Goal: Information Seeking & Learning: Learn about a topic

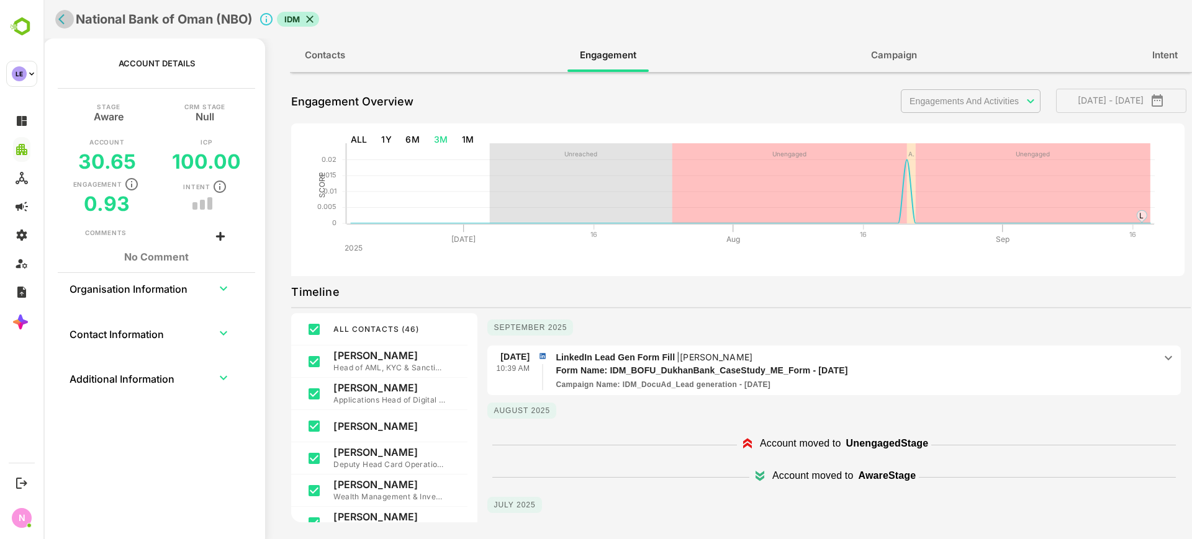
click at [64, 20] on icon "back" at bounding box center [64, 19] width 12 height 12
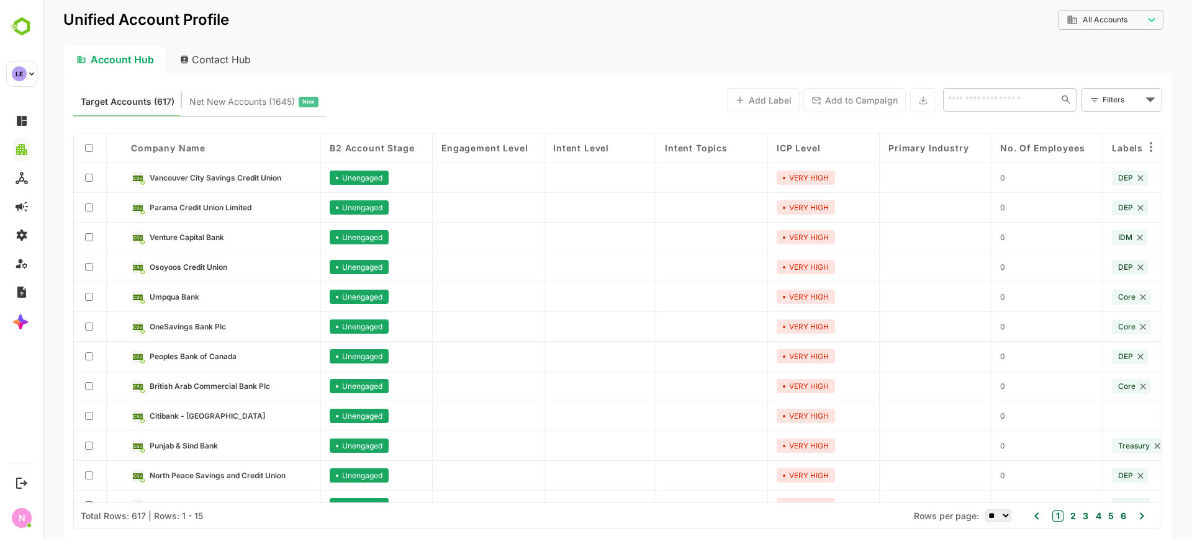
click at [962, 104] on input "text" at bounding box center [999, 99] width 111 height 15
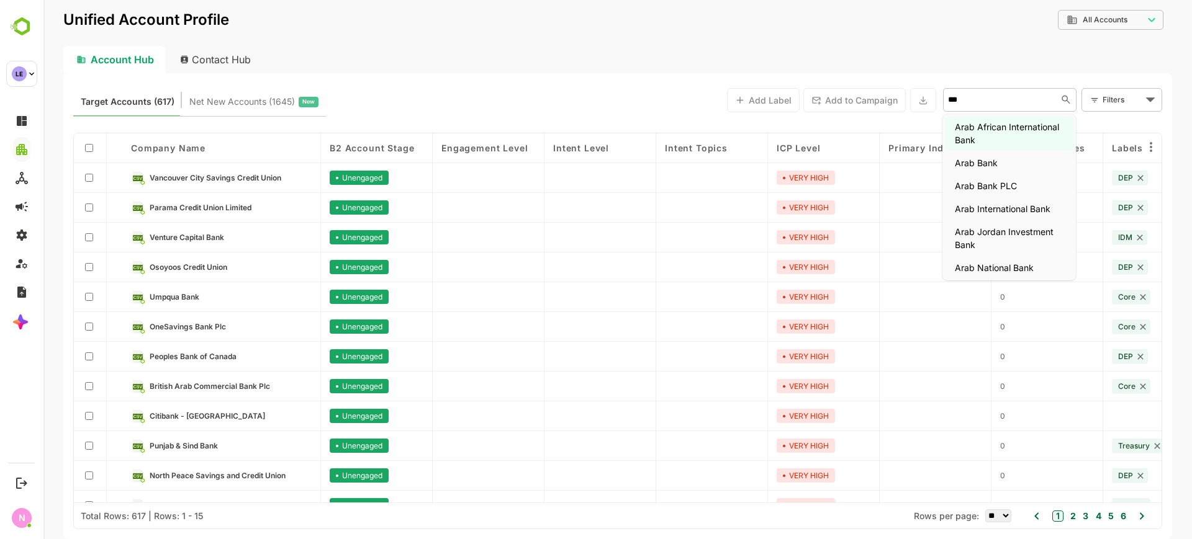
type input "****"
click at [982, 157] on li "Arab Bank" at bounding box center [1009, 163] width 129 height 20
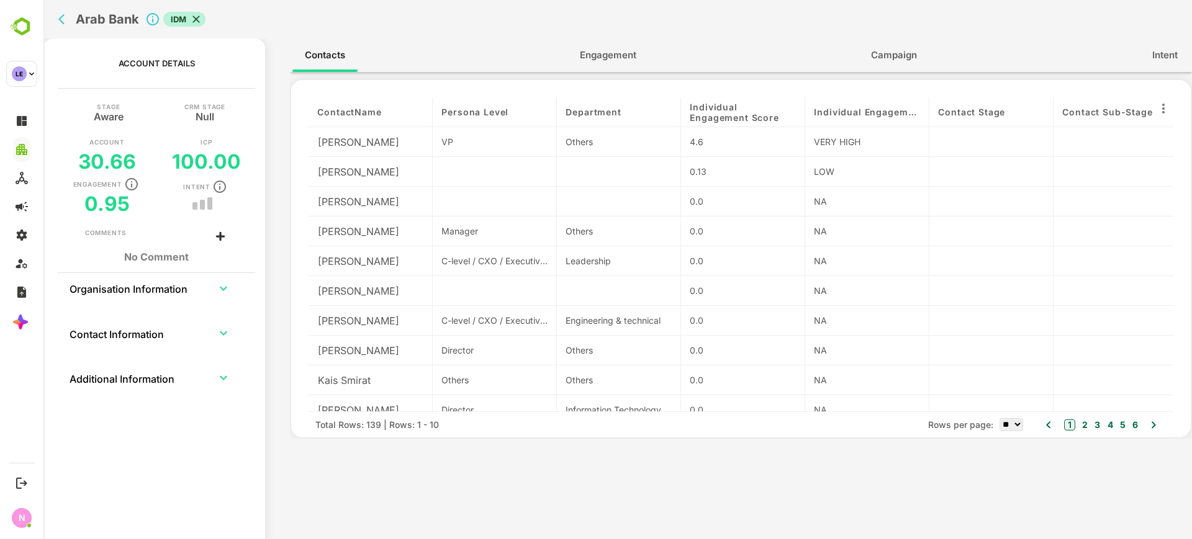
click at [614, 73] on div "contactName Persona Level Department Individual Engagement Score Individual Eng…" at bounding box center [741, 256] width 902 height 366
click at [615, 63] on span "Engagement" at bounding box center [608, 55] width 56 height 16
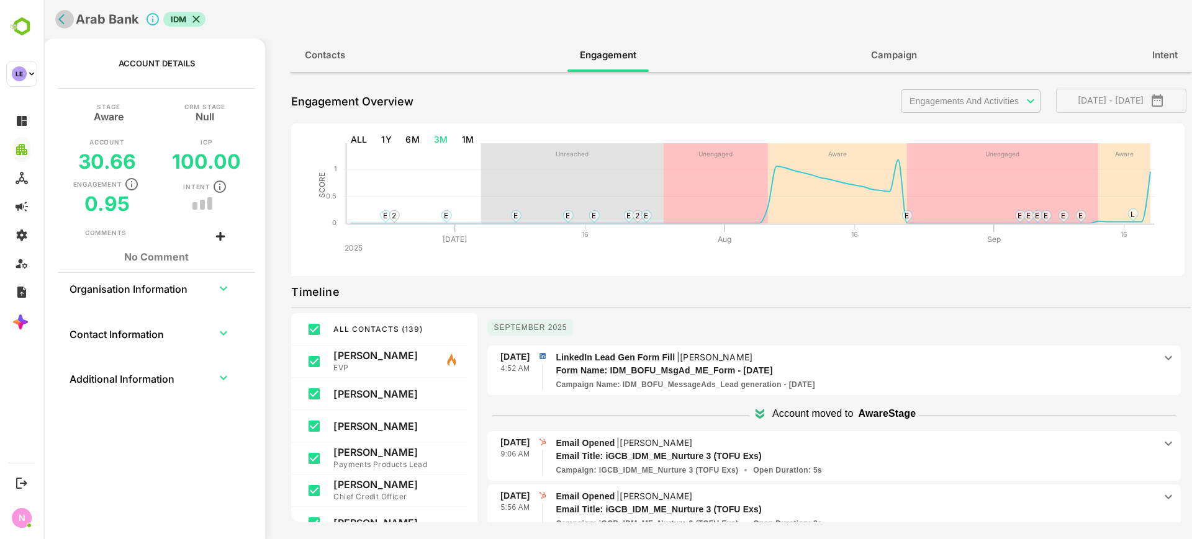
click at [66, 22] on icon "back" at bounding box center [64, 19] width 12 height 12
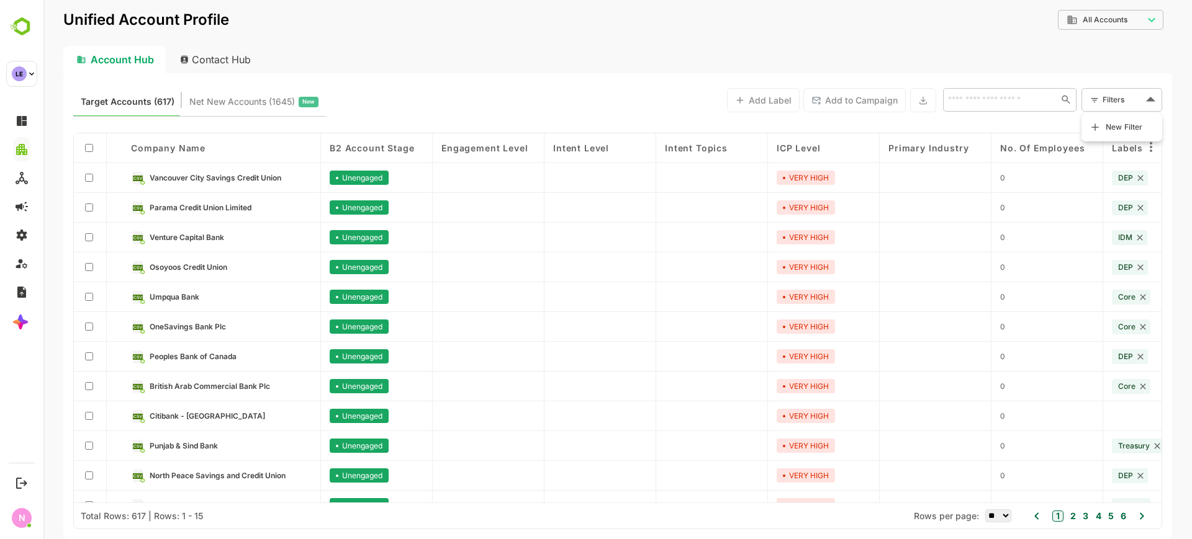
click at [1113, 96] on body "**********" at bounding box center [617, 269] width 1149 height 539
click at [1108, 125] on span "New Filter" at bounding box center [1124, 127] width 37 height 15
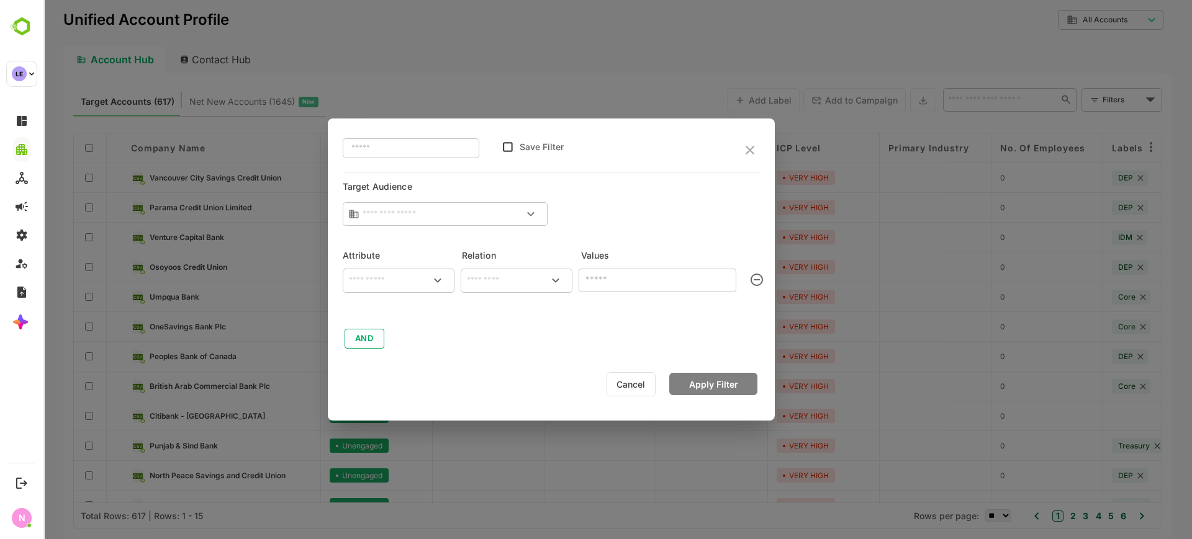
type input "**********"
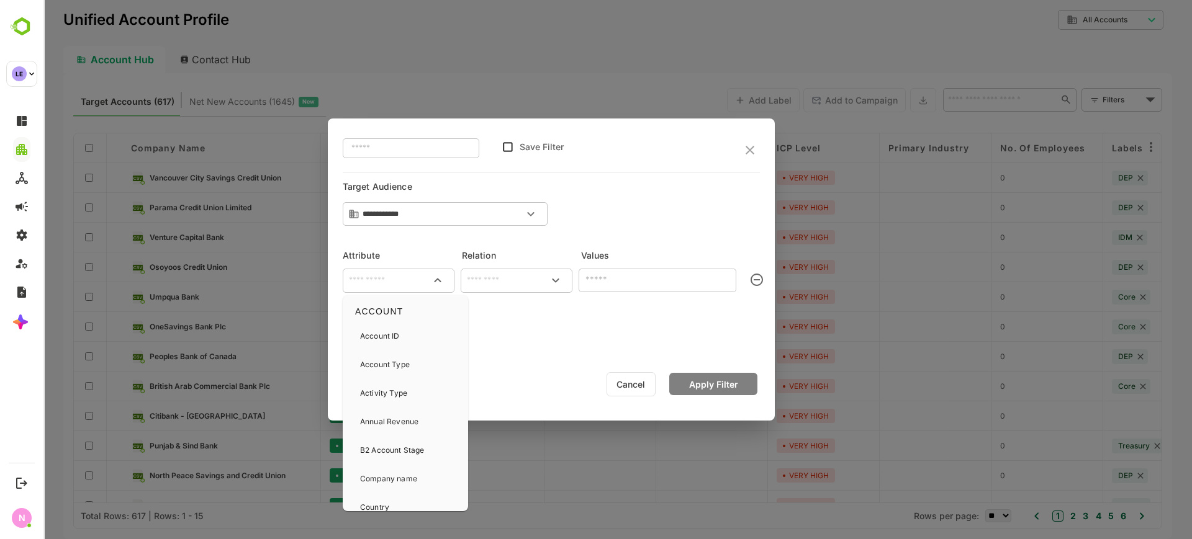
click at [393, 283] on input "text" at bounding box center [398, 280] width 107 height 15
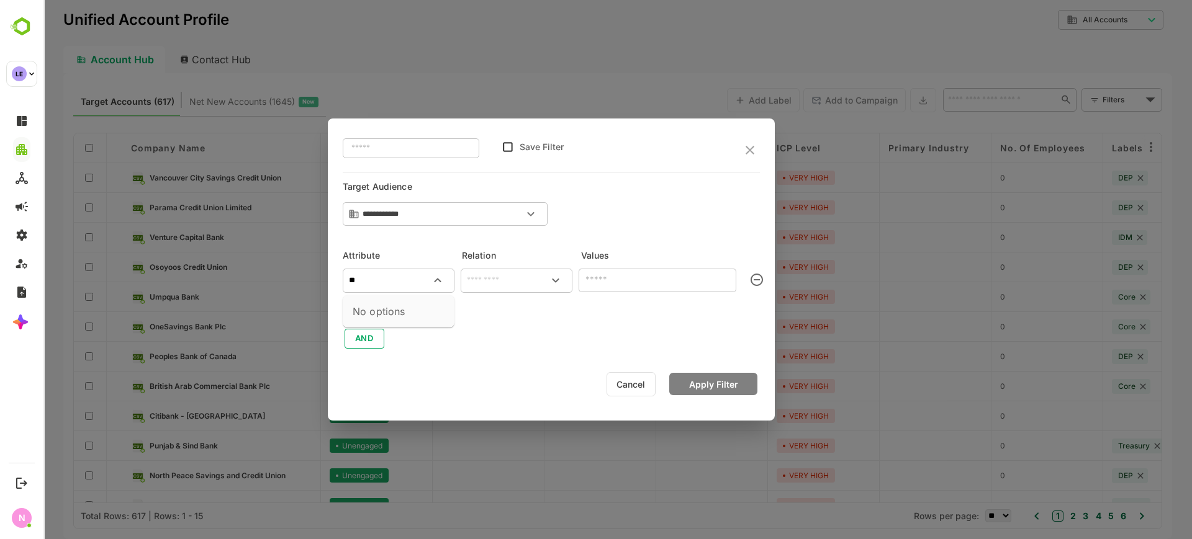
type input "*"
click at [419, 334] on div "Company name" at bounding box center [399, 336] width 102 height 26
type input "**********"
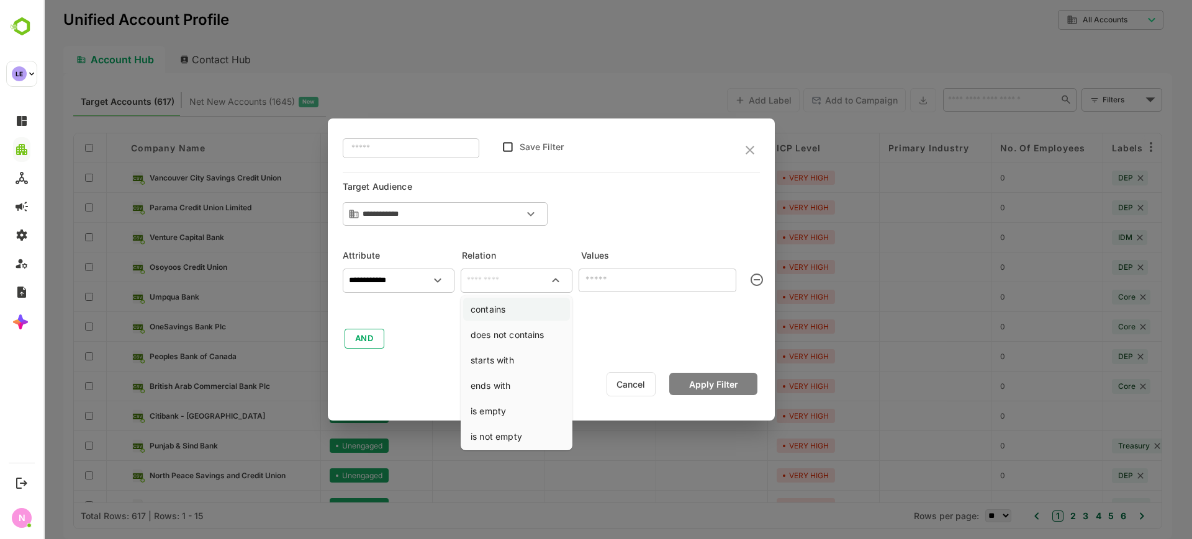
click at [505, 307] on li "contains" at bounding box center [516, 309] width 107 height 23
type input "********"
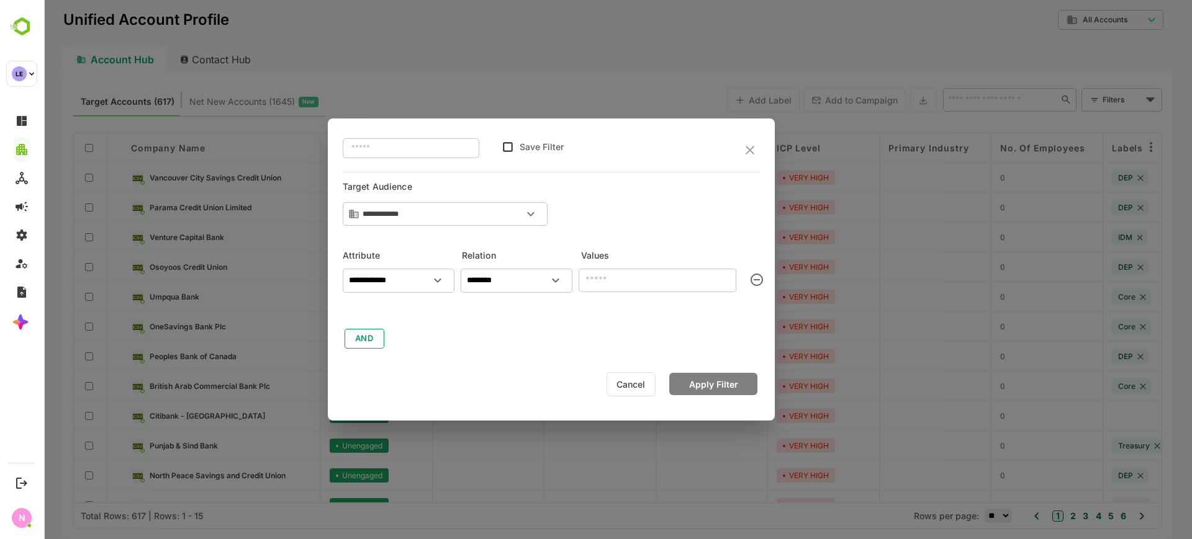
click at [641, 284] on input "text" at bounding box center [658, 281] width 158 height 24
type input "*********"
click at [700, 378] on button "Apply Filter" at bounding box center [713, 384] width 88 height 22
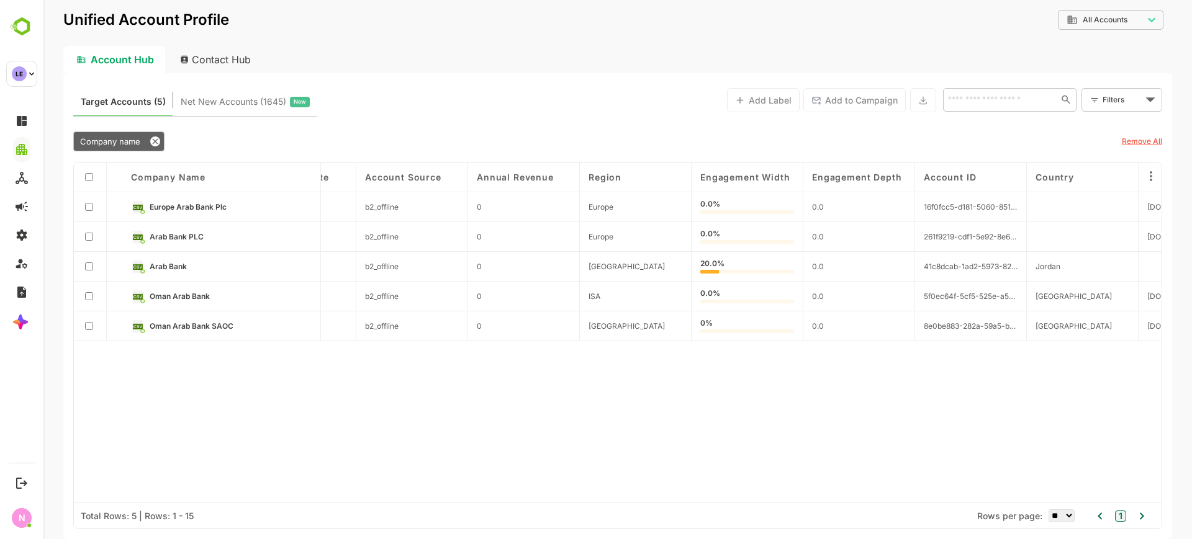
scroll to position [0, 1645]
drag, startPoint x: 919, startPoint y: 268, endPoint x: 927, endPoint y: 268, distance: 7.4
click at [927, 268] on div "41c8dcab-1ad2-5973-82bf-5c4ce8cab7a0" at bounding box center [967, 267] width 112 height 30
click at [939, 266] on span "41c8dcab-1ad2-5973-82bf-5c4ce8cab7a0" at bounding box center [967, 266] width 94 height 9
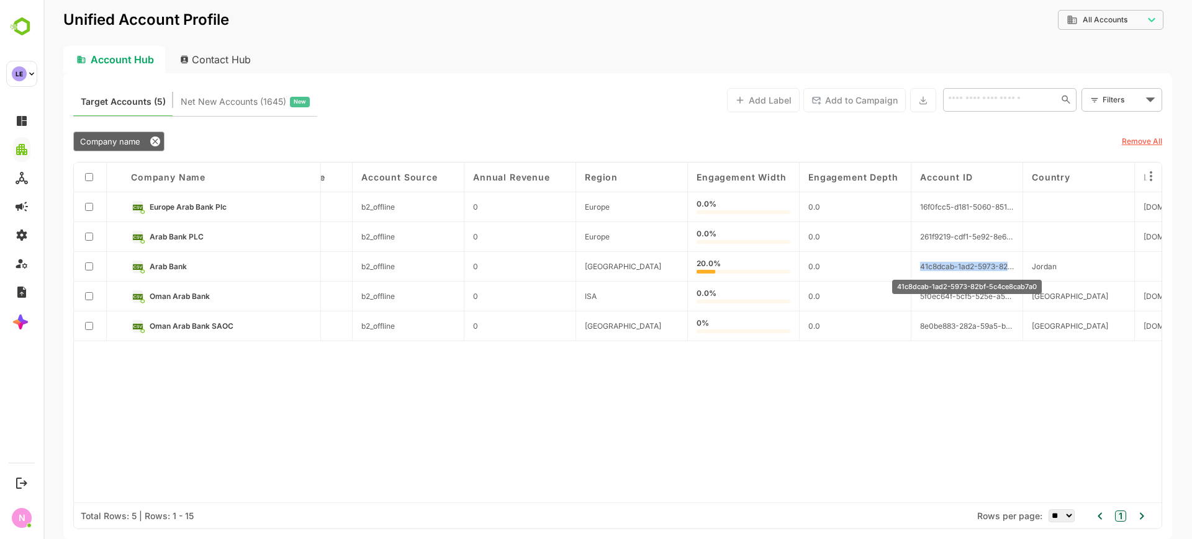
click at [939, 266] on span "41c8dcab-1ad2-5973-82bf-5c4ce8cab7a0" at bounding box center [967, 266] width 94 height 9
copy span "41c8dcab-1ad2-5973-82bf-5c4ce8cab7a0"
click at [161, 269] on span "Arab Bank" at bounding box center [167, 266] width 37 height 9
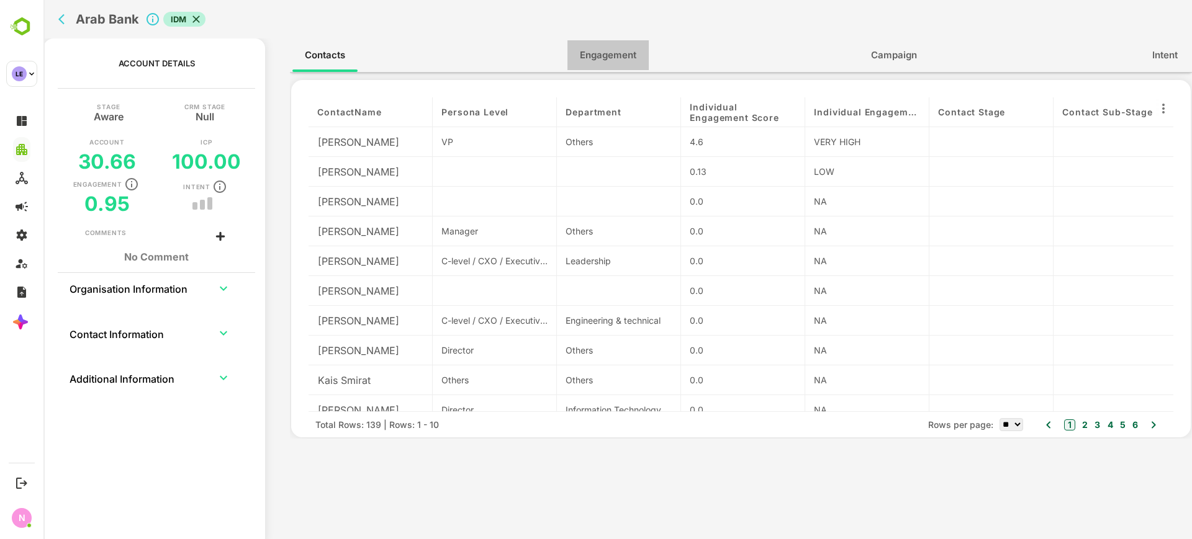
click at [605, 53] on span "Engagement" at bounding box center [608, 55] width 56 height 16
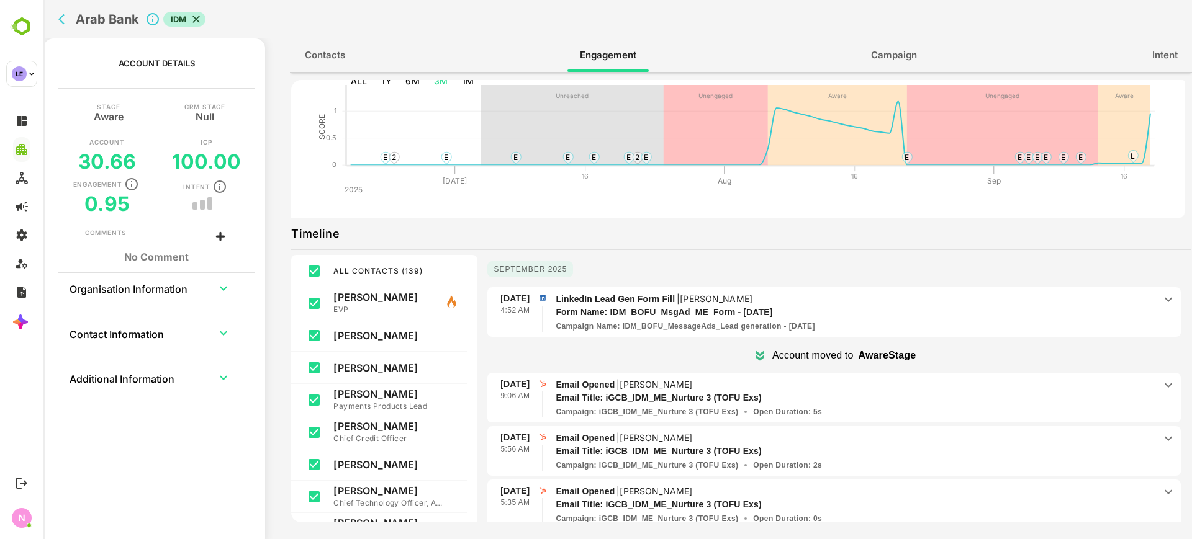
scroll to position [59, 0]
drag, startPoint x: 621, startPoint y: 324, endPoint x: 893, endPoint y: 308, distance: 272.4
click at [893, 308] on span "LinkedIn Lead Gen Form Fill | Michael Matossian Form Name: IDM_BOFU_MsgAd_ME_Fo…" at bounding box center [855, 312] width 599 height 40
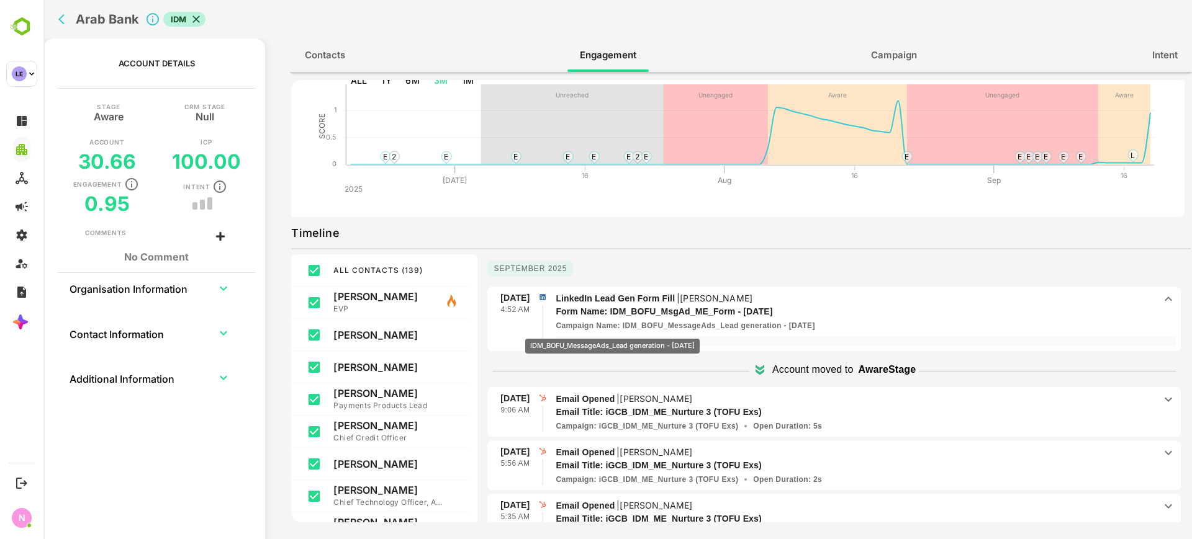
drag, startPoint x: 841, startPoint y: 327, endPoint x: 620, endPoint y: 329, distance: 221.6
click at [620, 329] on div "Campaign Name : IDM_BOFU_MessageAds_Lead generation - Sep 10, 2025" at bounding box center [855, 325] width 599 height 11
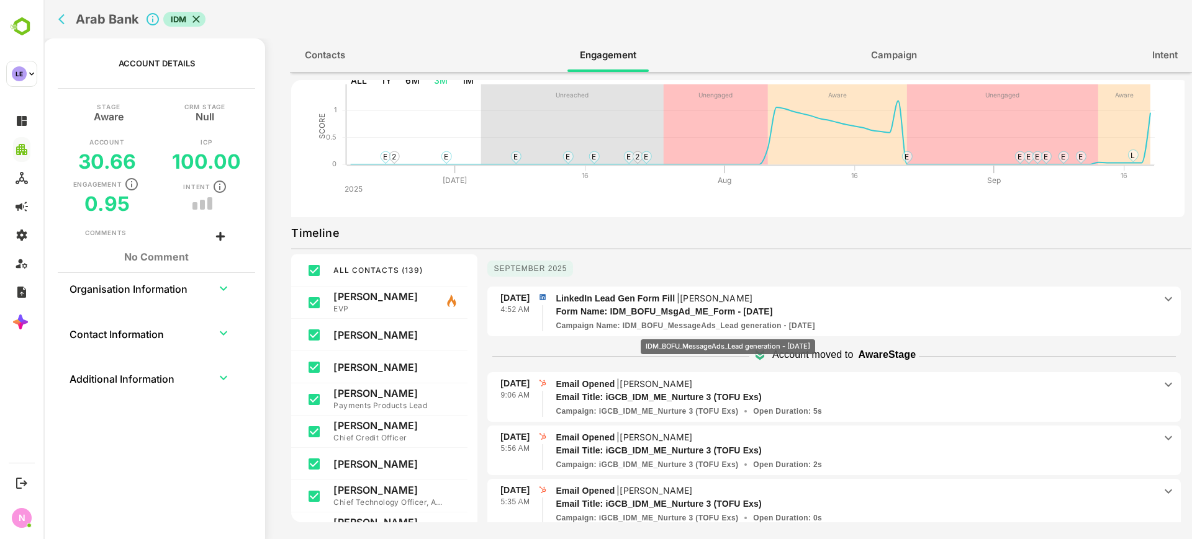
drag, startPoint x: 620, startPoint y: 318, endPoint x: 733, endPoint y: 330, distance: 113.7
click at [733, 330] on span "LinkedIn Lead Gen Form Fill | Michael Matossian Form Name: IDM_BOFU_MsgAd_ME_Fo…" at bounding box center [855, 312] width 599 height 40
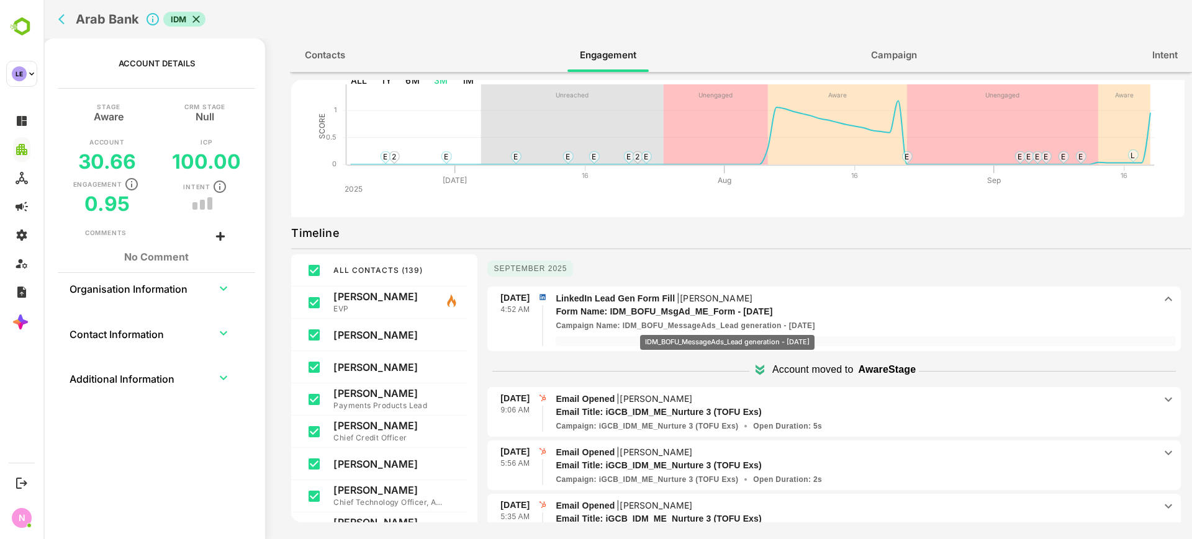
click at [733, 327] on p "Campaign Name : IDM_BOFU_MessageAds_Lead generation - Sep 10, 2025" at bounding box center [685, 325] width 259 height 11
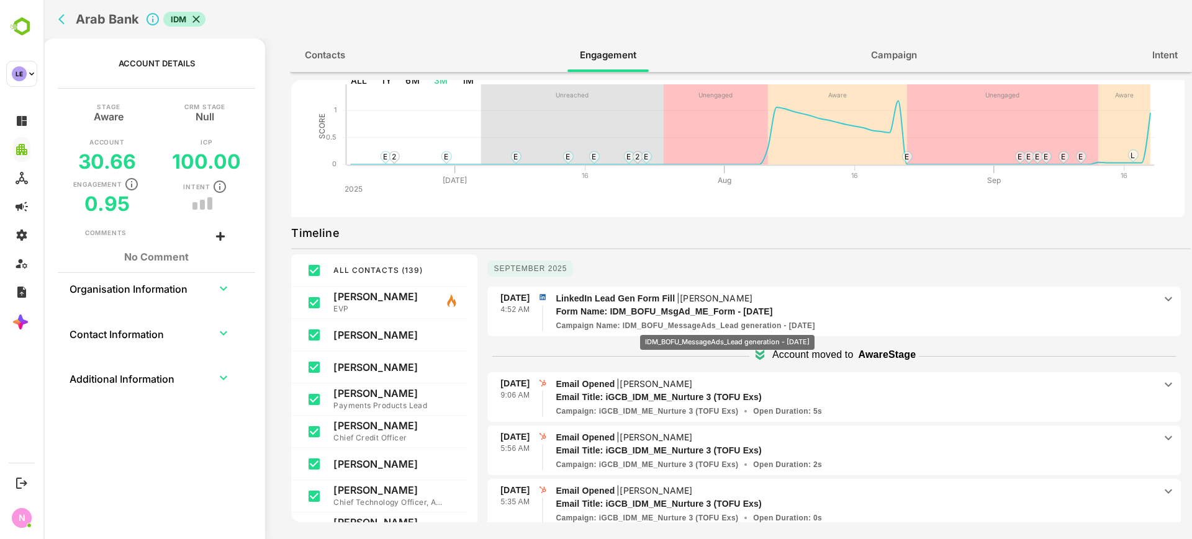
click at [733, 327] on p "Campaign Name : IDM_BOFU_MessageAds_Lead generation - Sep 10, 2025" at bounding box center [685, 325] width 259 height 11
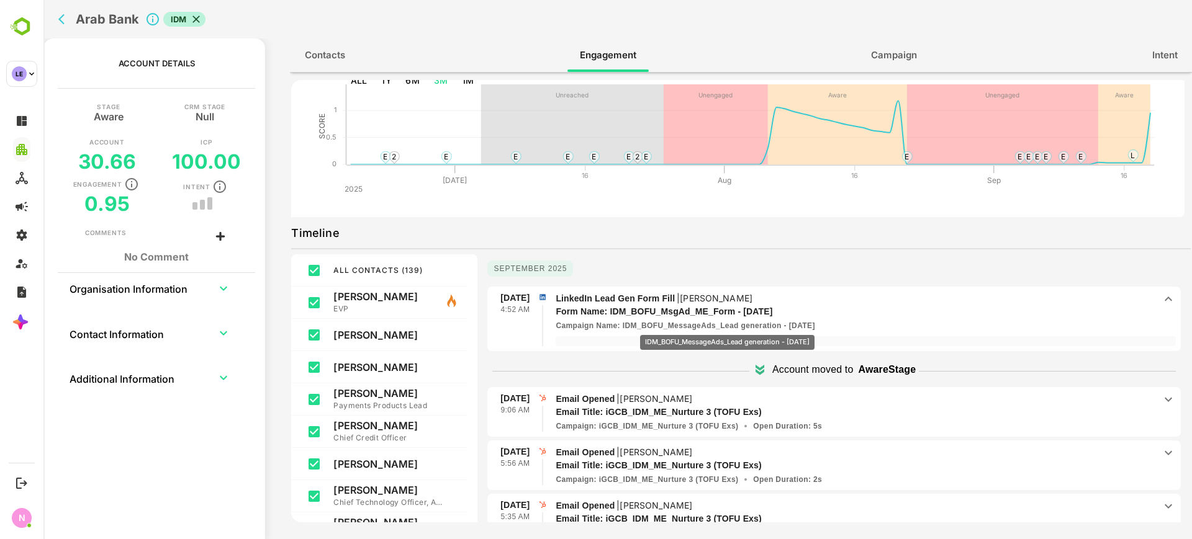
click at [733, 327] on p "Campaign Name : IDM_BOFU_MessageAds_Lead generation - Sep 10, 2025" at bounding box center [685, 325] width 259 height 11
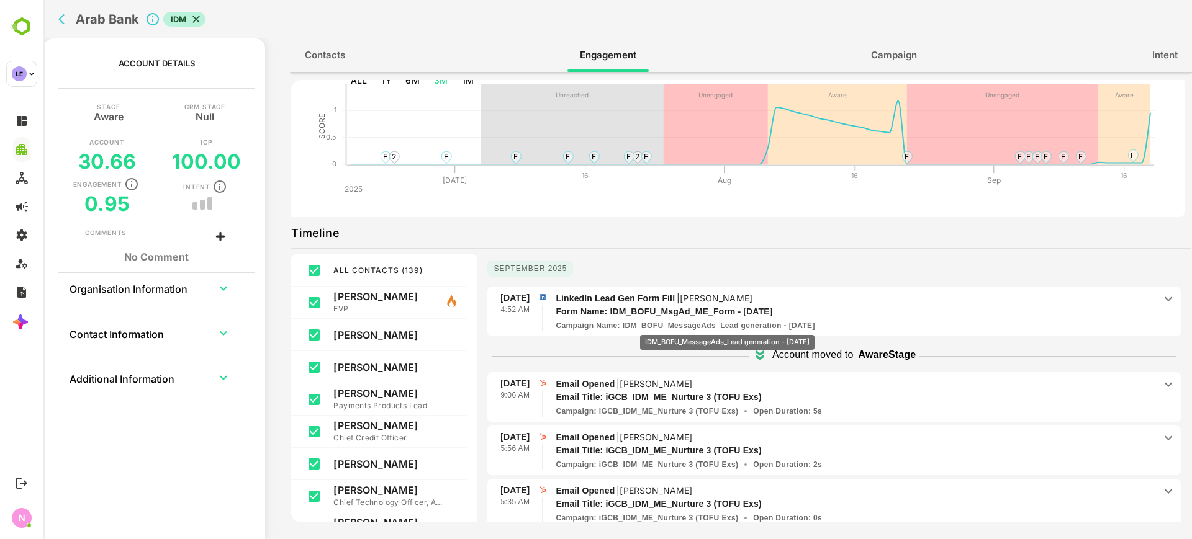
click at [733, 327] on p "Campaign Name : IDM_BOFU_MessageAds_Lead generation - Sep 10, 2025" at bounding box center [685, 325] width 259 height 11
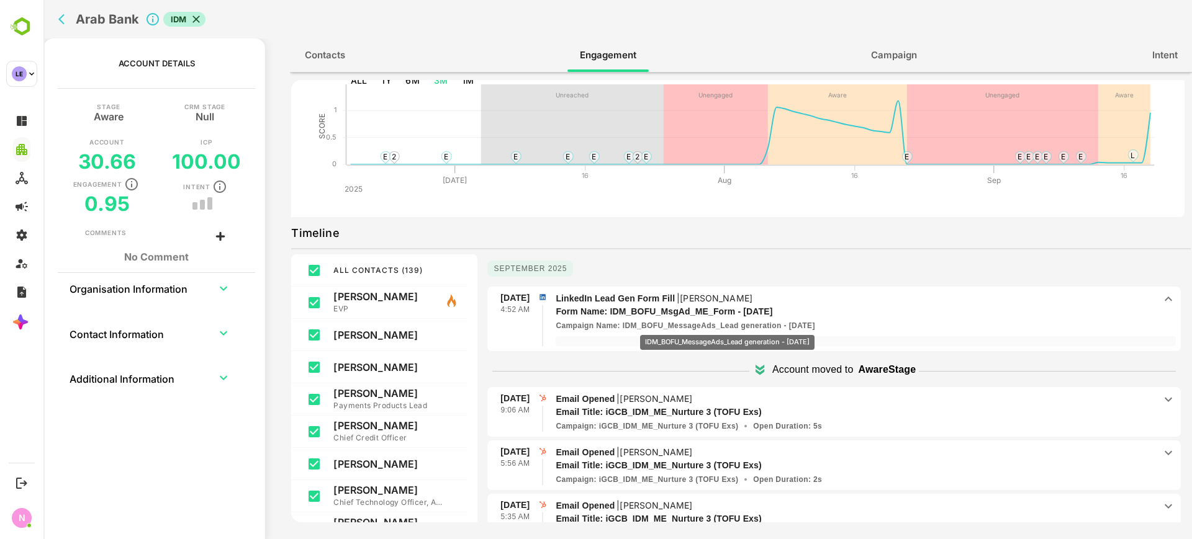
click at [733, 327] on p "Campaign Name : IDM_BOFU_MessageAds_Lead generation - Sep 10, 2025" at bounding box center [685, 325] width 259 height 11
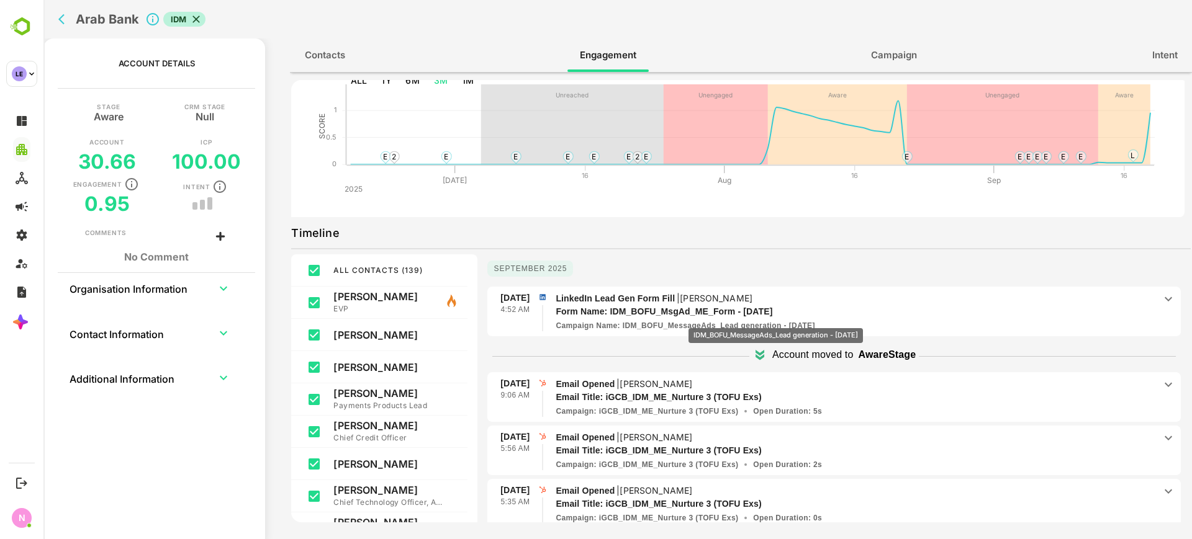
drag, startPoint x: 621, startPoint y: 317, endPoint x: 788, endPoint y: 318, distance: 167.0
click at [788, 318] on p "Form Name: IDM_BOFU_MsgAd_ME_Form - Sep 10, 2025" at bounding box center [840, 311] width 569 height 13
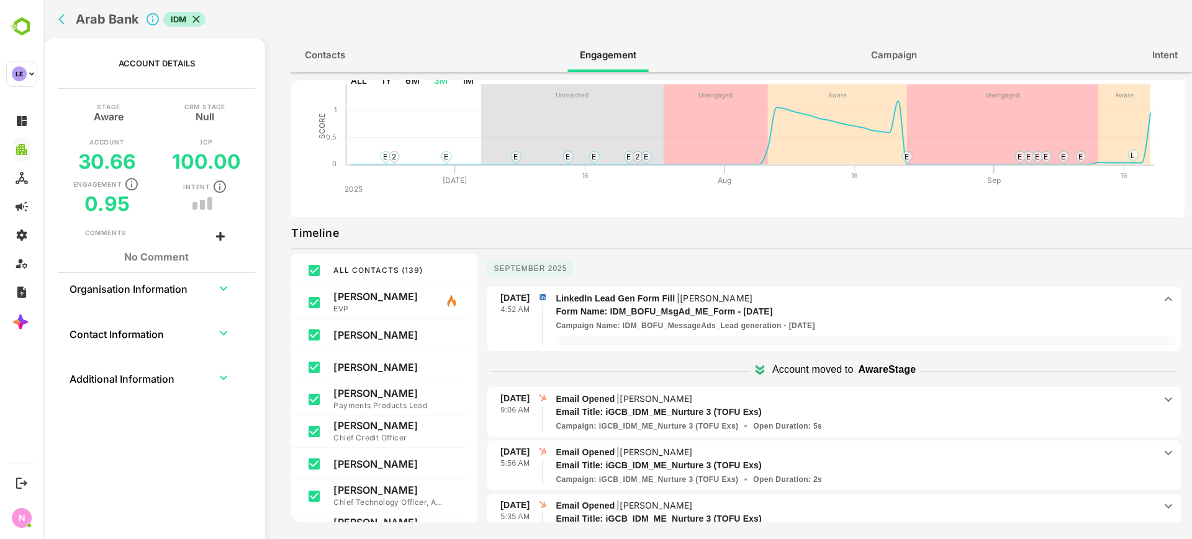
click at [972, 295] on p "LinkedIn Lead Gen Form Fill | Michael Matossian" at bounding box center [855, 299] width 599 height 14
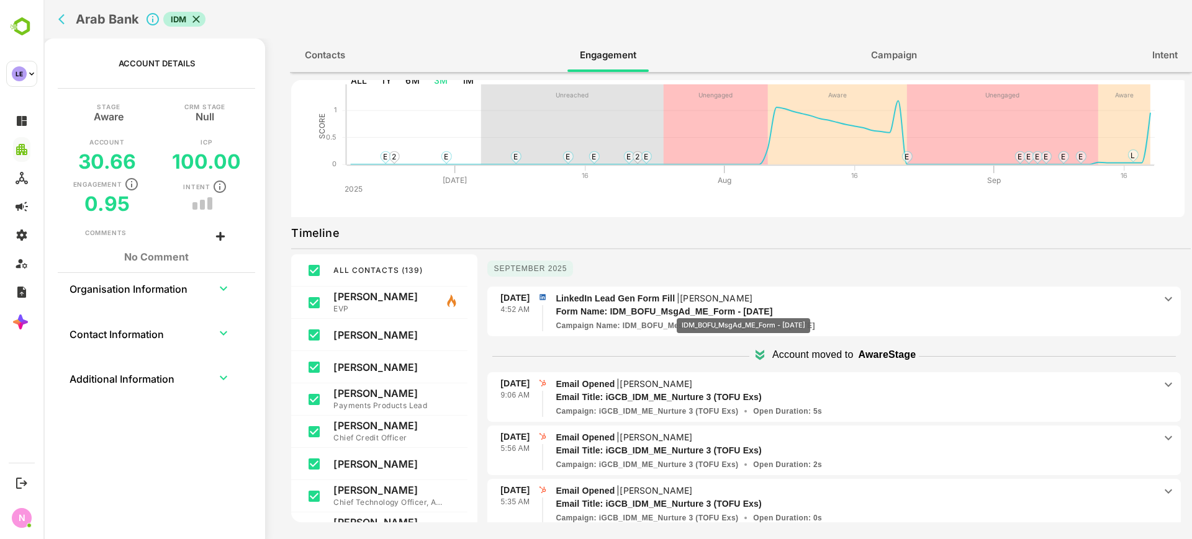
drag, startPoint x: 615, startPoint y: 307, endPoint x: 757, endPoint y: 309, distance: 142.8
click at [757, 309] on p "Form Name: IDM_BOFU_MsgAd_ME_Form - Sep 10, 2025" at bounding box center [840, 311] width 569 height 13
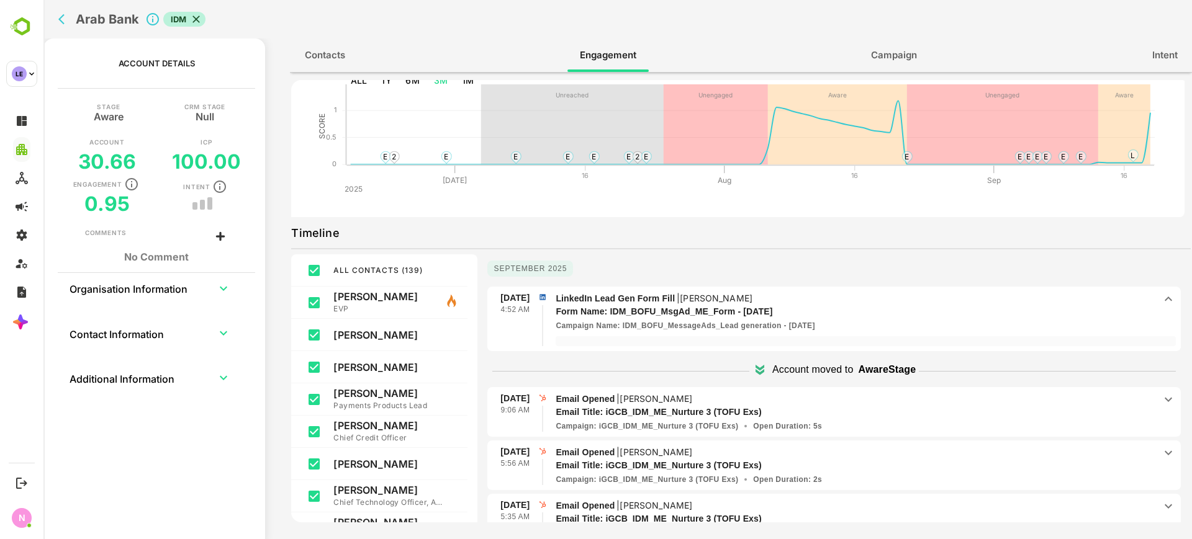
click at [839, 324] on div "Campaign Name : IDM_BOFU_MessageAds_Lead generation - Sep 10, 2025" at bounding box center [855, 325] width 599 height 11
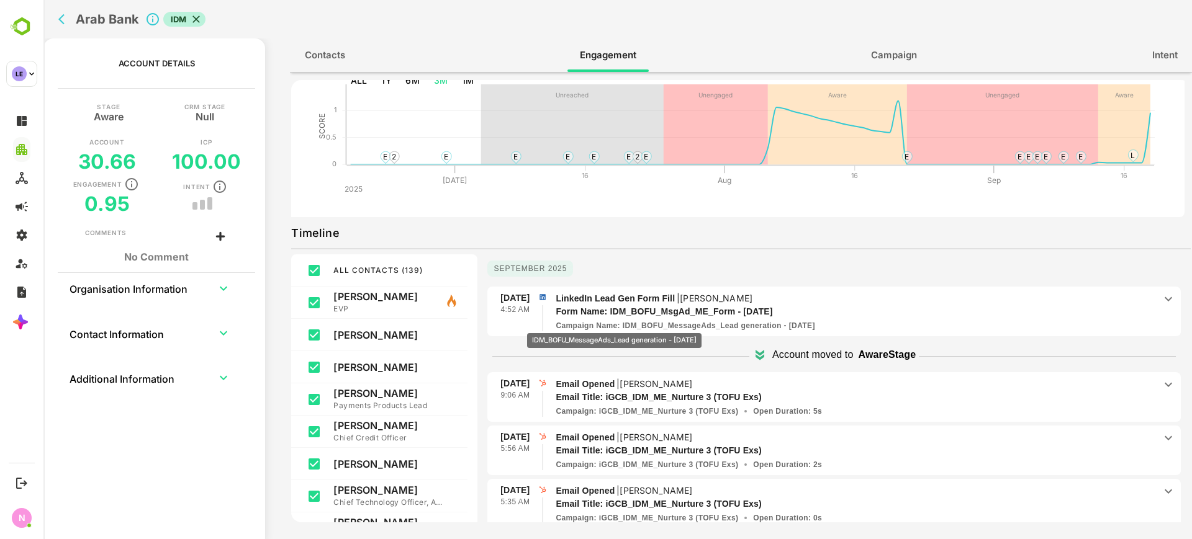
drag, startPoint x: 839, startPoint y: 324, endPoint x: 620, endPoint y: 325, distance: 218.5
click at [620, 325] on div "Campaign Name : IDM_BOFU_MessageAds_Lead generation - Sep 10, 2025" at bounding box center [855, 325] width 599 height 11
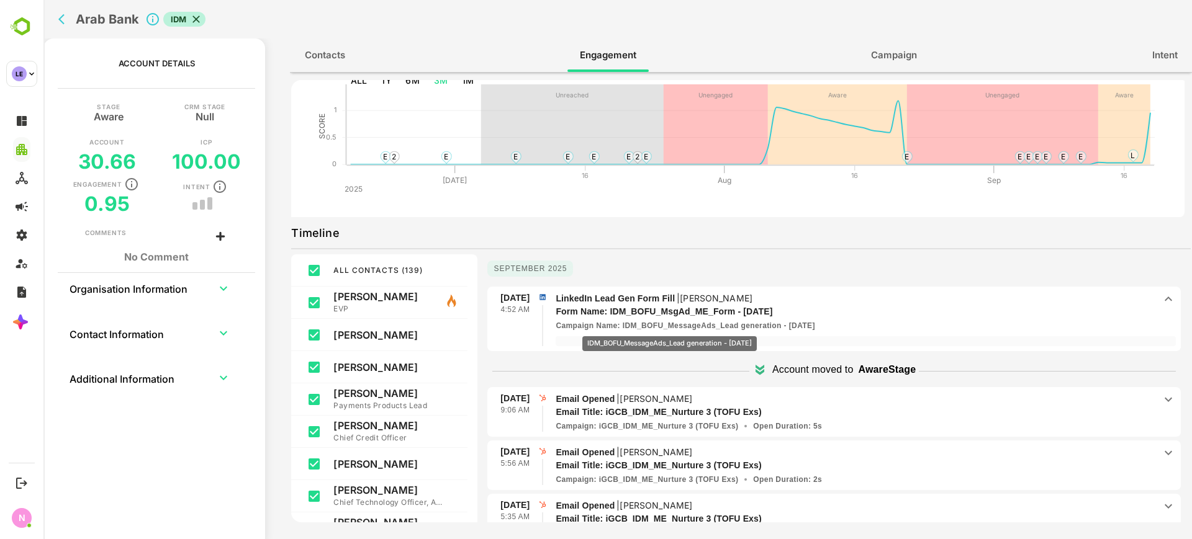
drag, startPoint x: 620, startPoint y: 325, endPoint x: 747, endPoint y: 317, distance: 127.5
click at [747, 317] on span "LinkedIn Lead Gen Form Fill | Michael Matossian Form Name: IDM_BOFU_MsgAd_ME_Fo…" at bounding box center [855, 312] width 599 height 40
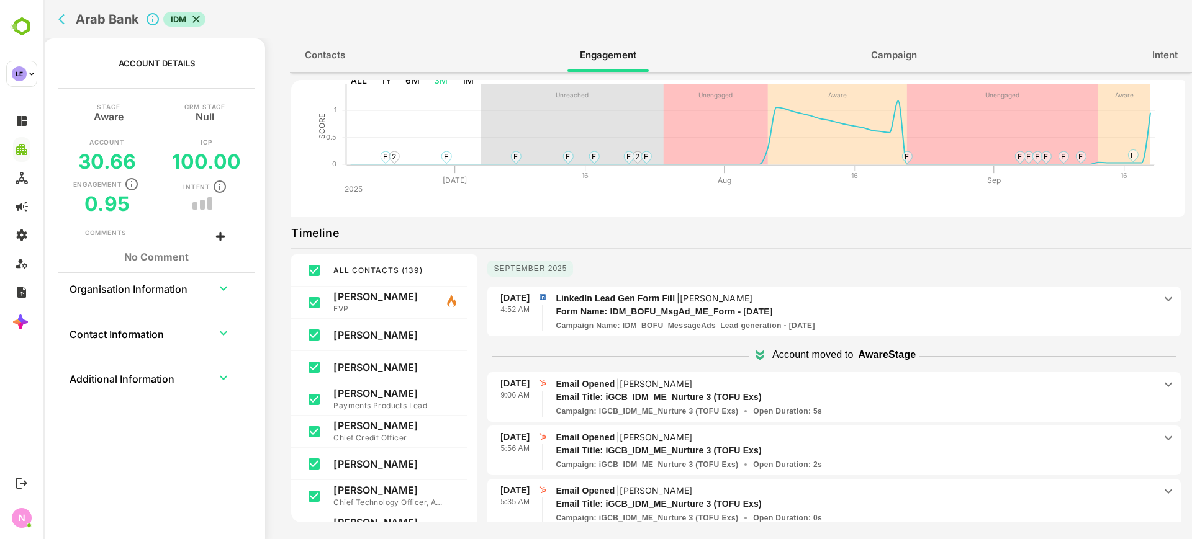
click at [942, 330] on div "Campaign Name : IDM_BOFU_MessageAds_Lead generation - Sep 10, 2025" at bounding box center [855, 325] width 599 height 11
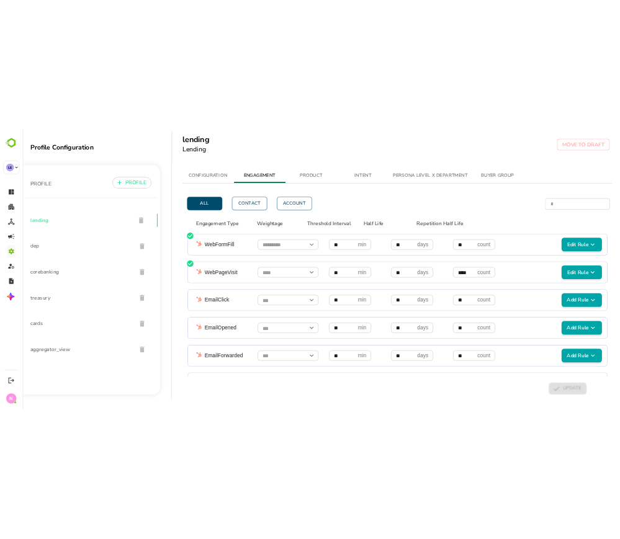
scroll to position [476, 0]
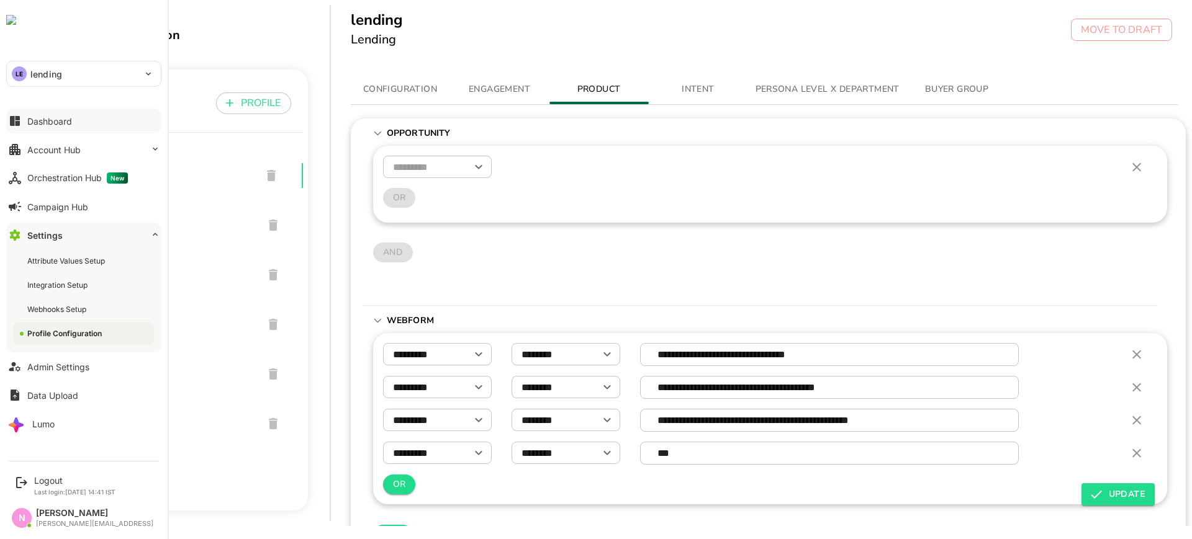
click at [45, 120] on div "Dashboard" at bounding box center [49, 121] width 45 height 11
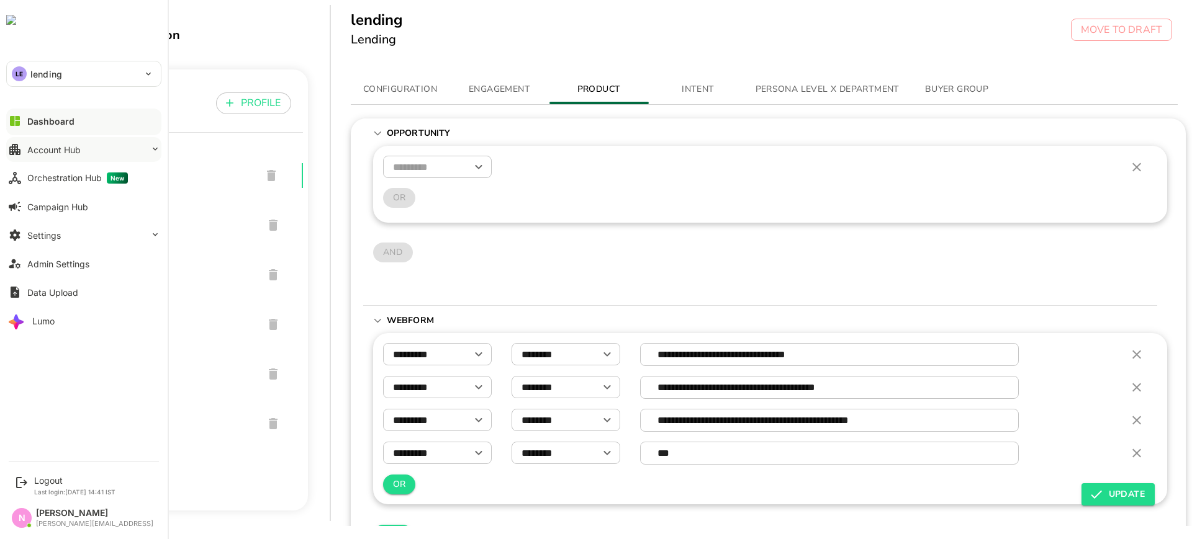
click at [66, 155] on button "Account Hub" at bounding box center [83, 149] width 155 height 25
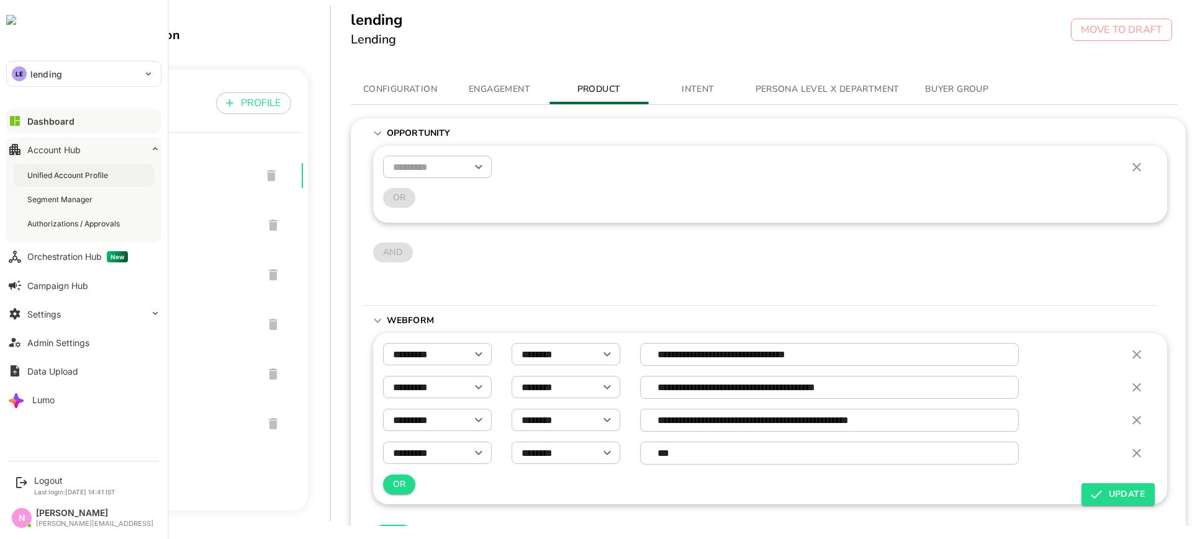
click at [71, 173] on div "Unified Account Profile" at bounding box center [68, 175] width 83 height 11
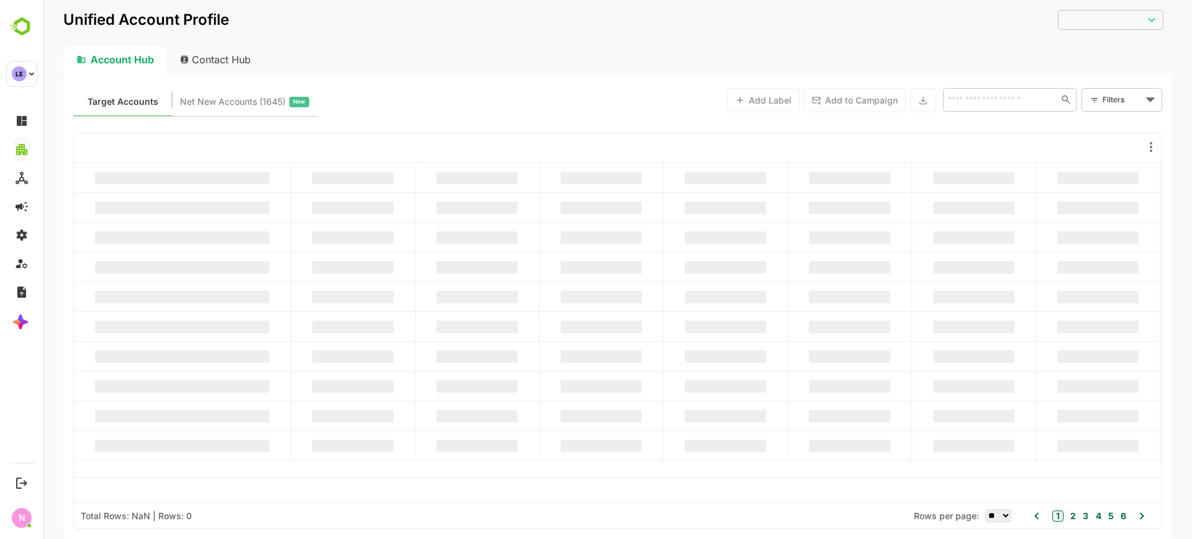
type input "**********"
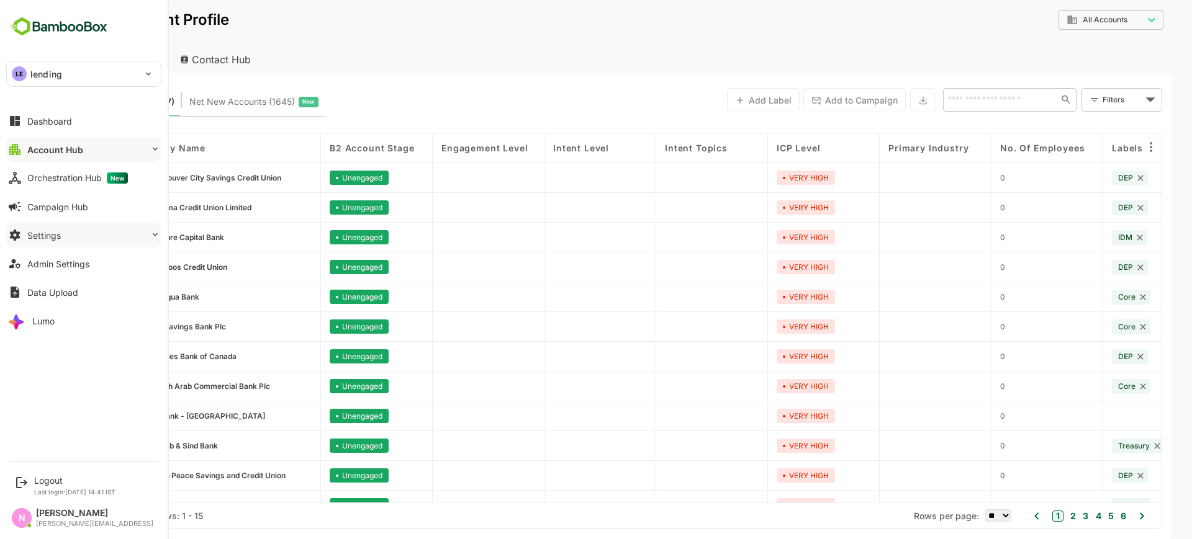
click at [132, 238] on button "Settings" at bounding box center [83, 235] width 155 height 25
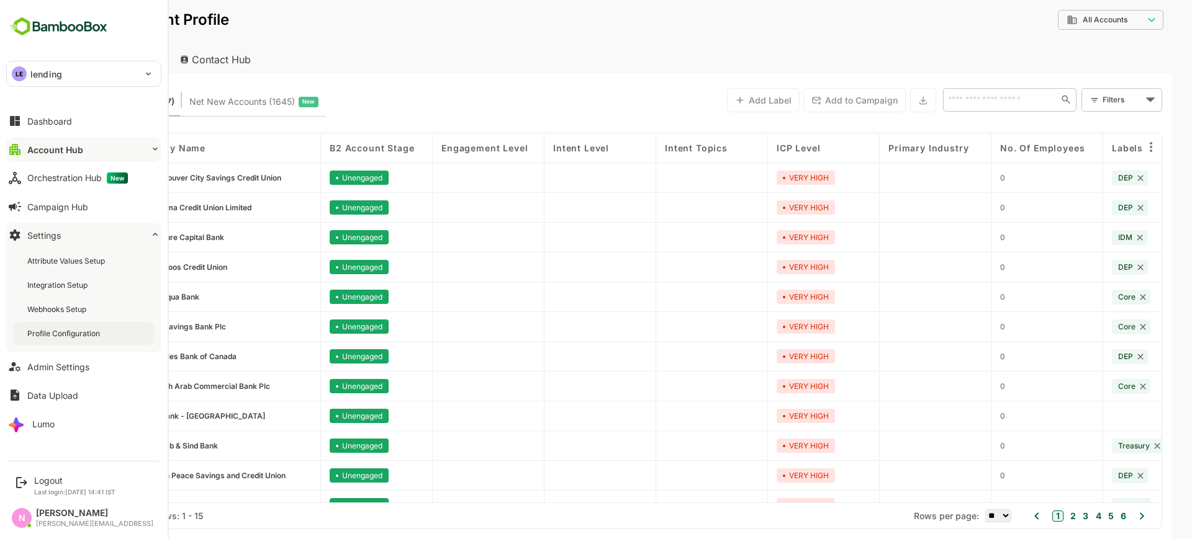
click at [91, 336] on div "Profile Configuration" at bounding box center [64, 333] width 75 height 11
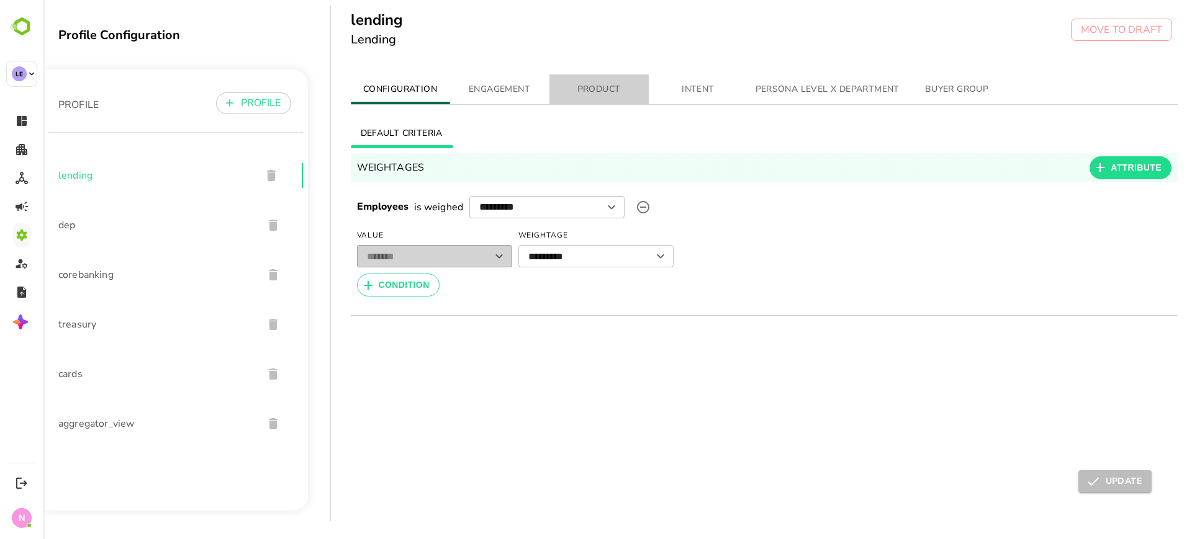
click at [598, 77] on button "PRODUCT" at bounding box center [598, 89] width 99 height 30
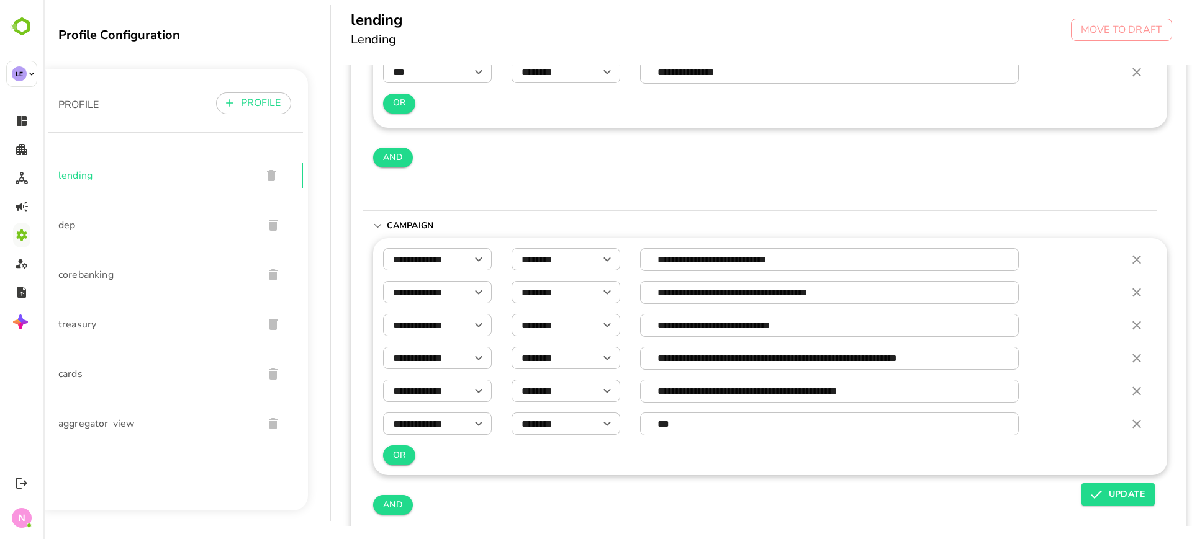
scroll to position [607, 0]
